Goal: Navigation & Orientation: Find specific page/section

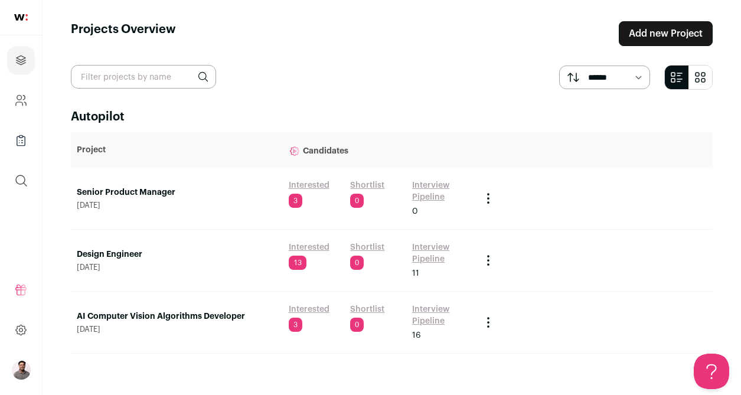
click at [112, 255] on link "Design Engineer" at bounding box center [177, 255] width 200 height 12
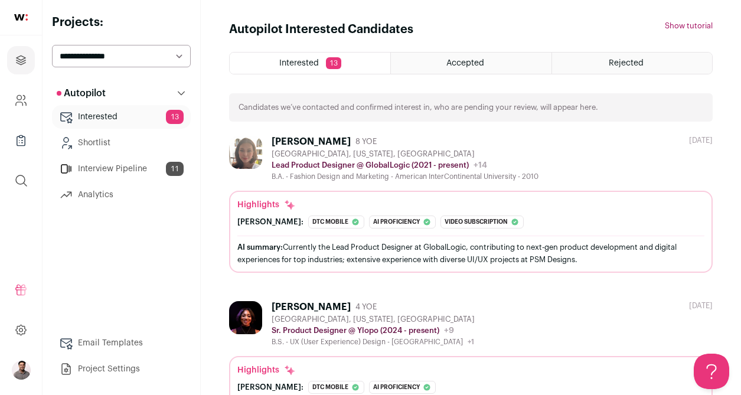
click at [334, 28] on h1 "Autopilot Interested Candidates" at bounding box center [321, 29] width 184 height 17
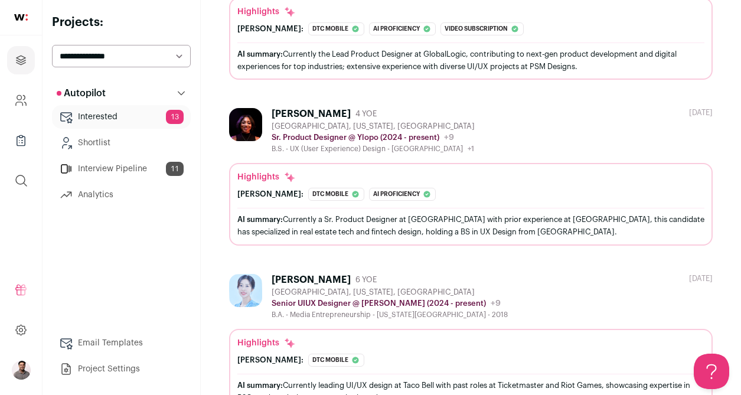
scroll to position [197, 0]
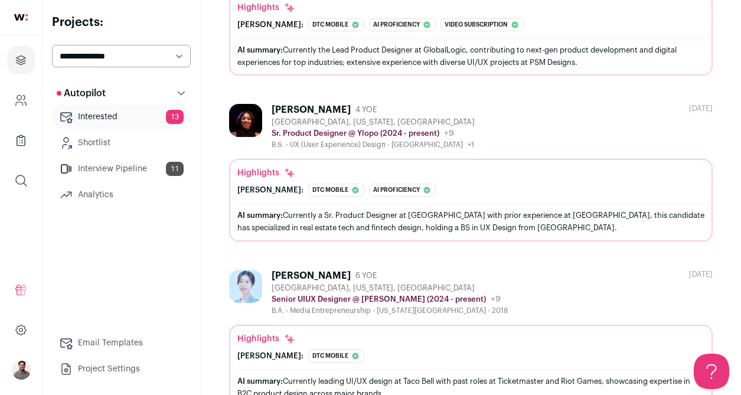
click at [132, 369] on link "Project Settings" at bounding box center [121, 369] width 139 height 24
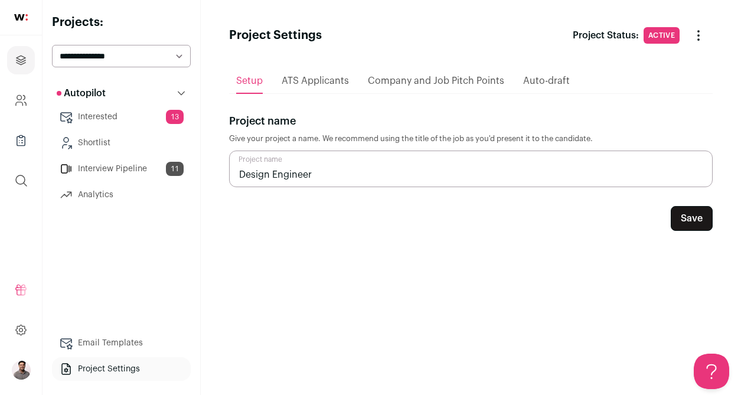
click at [333, 75] on div "ATS Applicants" at bounding box center [315, 81] width 67 height 24
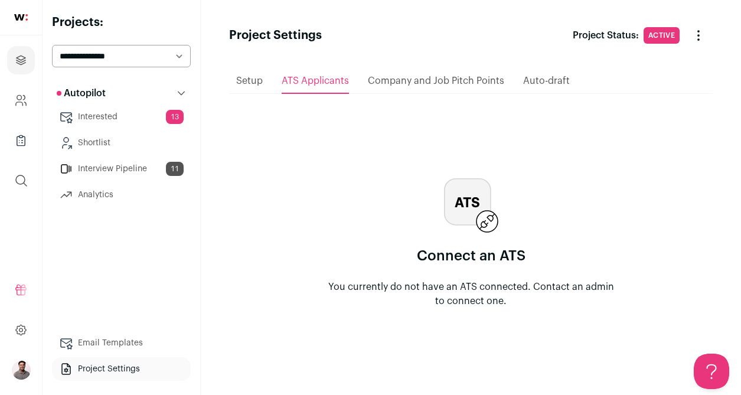
click at [459, 74] on div "Company and Job Pitch Points" at bounding box center [436, 81] width 136 height 24
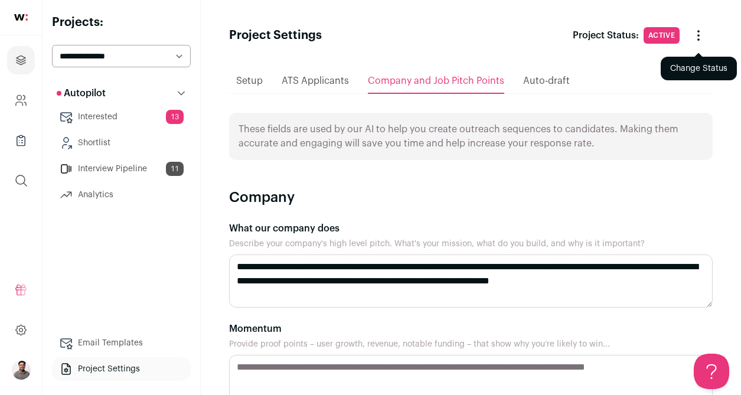
click at [693, 42] on icon "Change Status" at bounding box center [698, 35] width 14 height 14
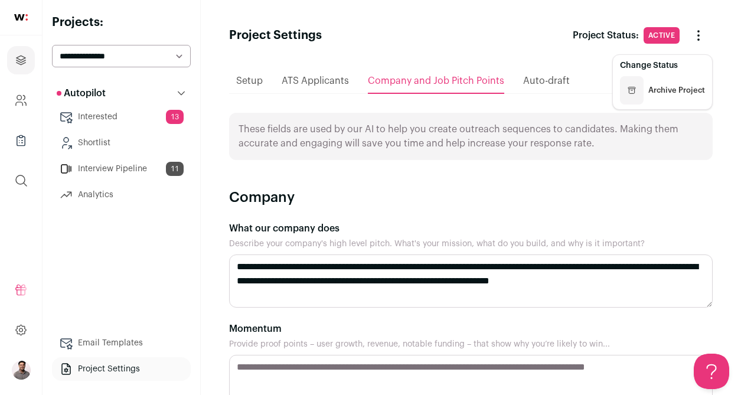
click at [470, 44] on header "Project Settings Project Status: Active Change Status Change Status Archive Pro…" at bounding box center [470, 35] width 483 height 28
click at [94, 120] on link "Interested 13" at bounding box center [121, 117] width 139 height 24
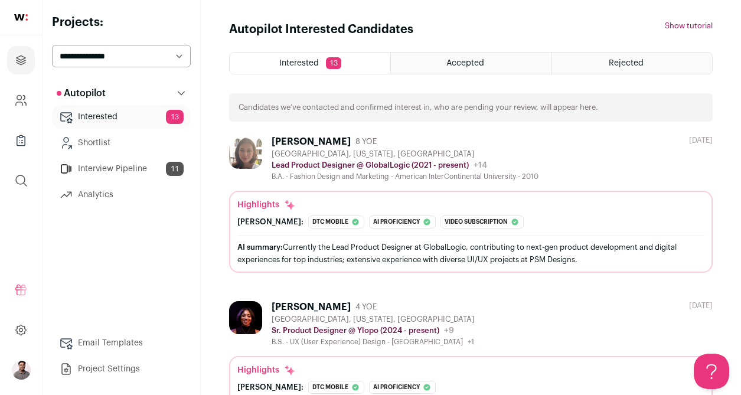
click at [93, 371] on link "Project Settings" at bounding box center [121, 369] width 139 height 24
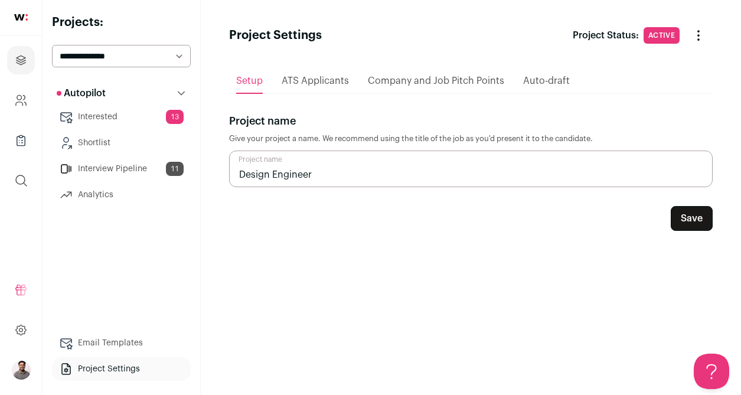
click at [129, 189] on link "Analytics" at bounding box center [121, 195] width 139 height 24
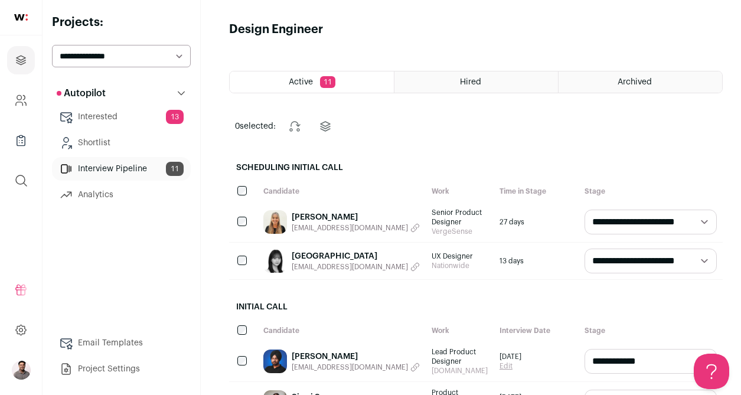
click at [109, 195] on link "Analytics" at bounding box center [121, 195] width 139 height 24
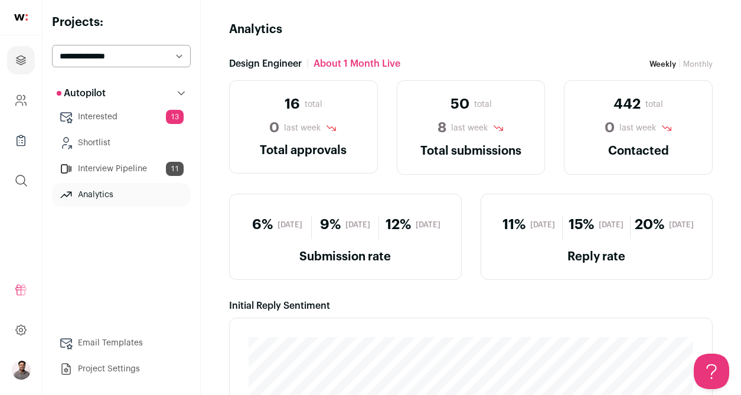
click at [114, 149] on link "Shortlist" at bounding box center [121, 143] width 139 height 24
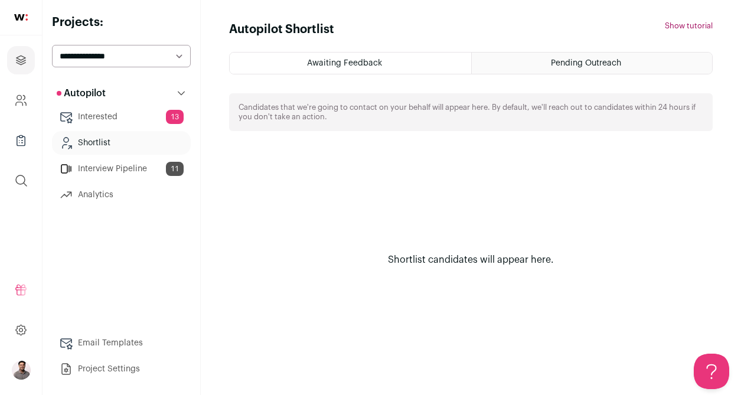
click at [107, 117] on link "Interested 13" at bounding box center [121, 117] width 139 height 24
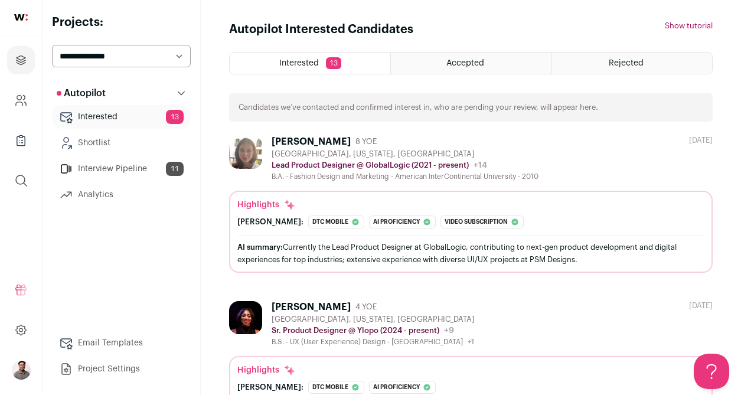
click at [517, 55] on div "Accepted" at bounding box center [471, 63] width 160 height 21
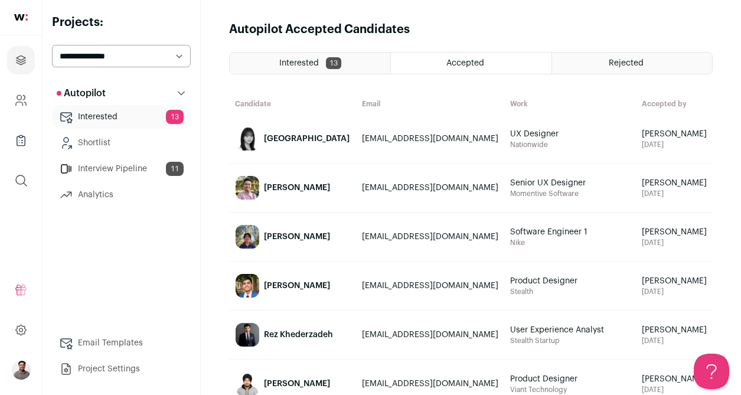
click at [676, 54] on div "Rejected" at bounding box center [632, 63] width 160 height 21
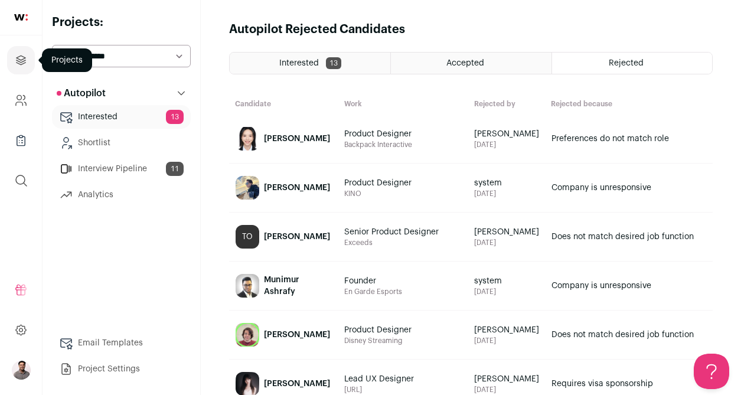
click at [25, 61] on icon "Projects" at bounding box center [21, 60] width 14 height 14
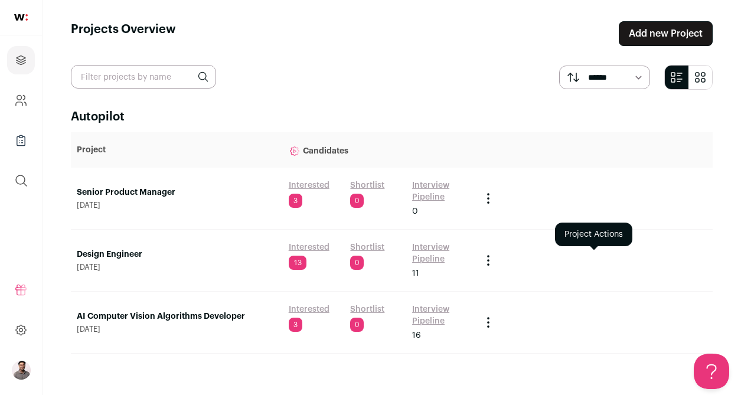
click at [489, 260] on icon "Project Actions" at bounding box center [488, 260] width 1 height 1
click at [99, 251] on link "Design Engineer" at bounding box center [177, 255] width 200 height 12
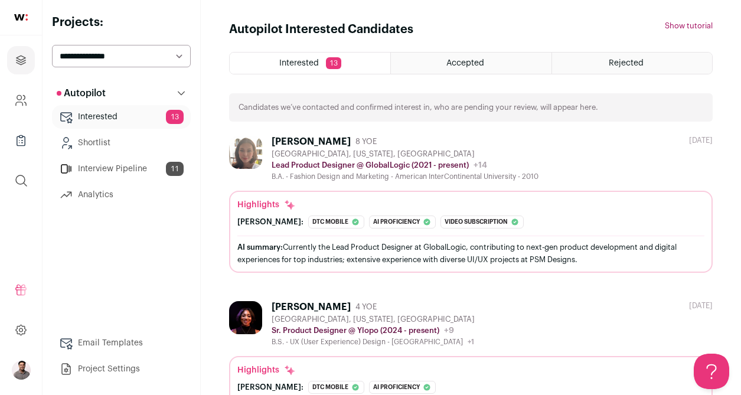
click at [27, 29] on link at bounding box center [21, 17] width 42 height 35
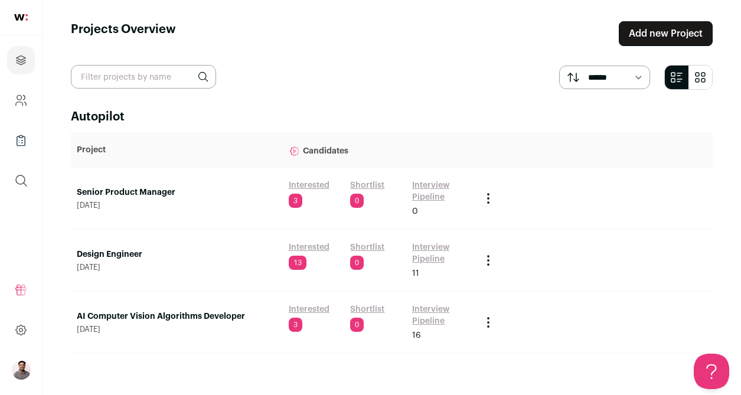
click at [25, 14] on link at bounding box center [21, 17] width 42 height 35
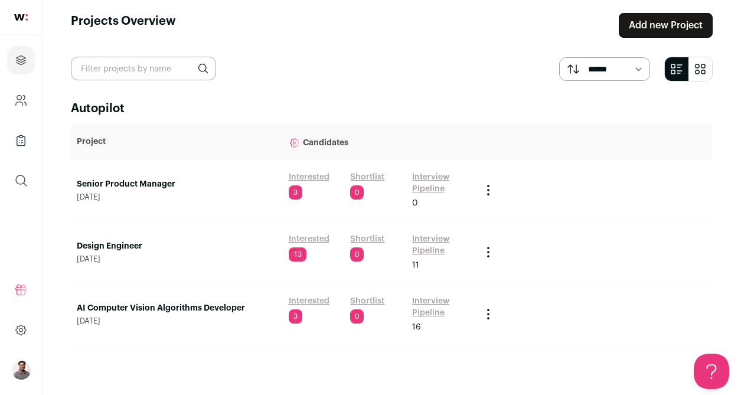
click at [18, 22] on link at bounding box center [21, 17] width 42 height 35
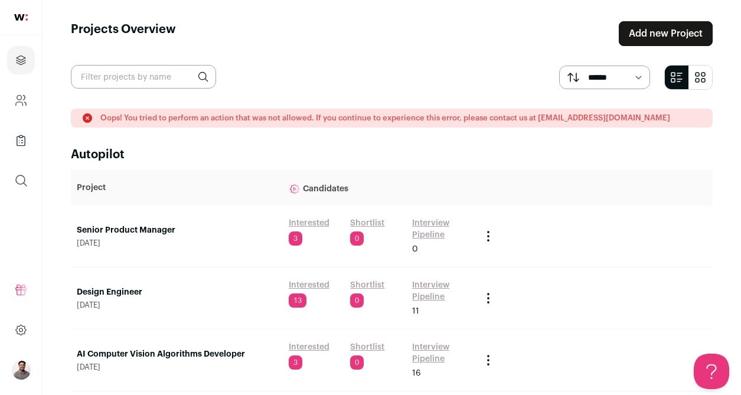
scroll to position [0, 0]
click at [27, 22] on link at bounding box center [21, 17] width 42 height 35
